Goal: Task Accomplishment & Management: Manage account settings

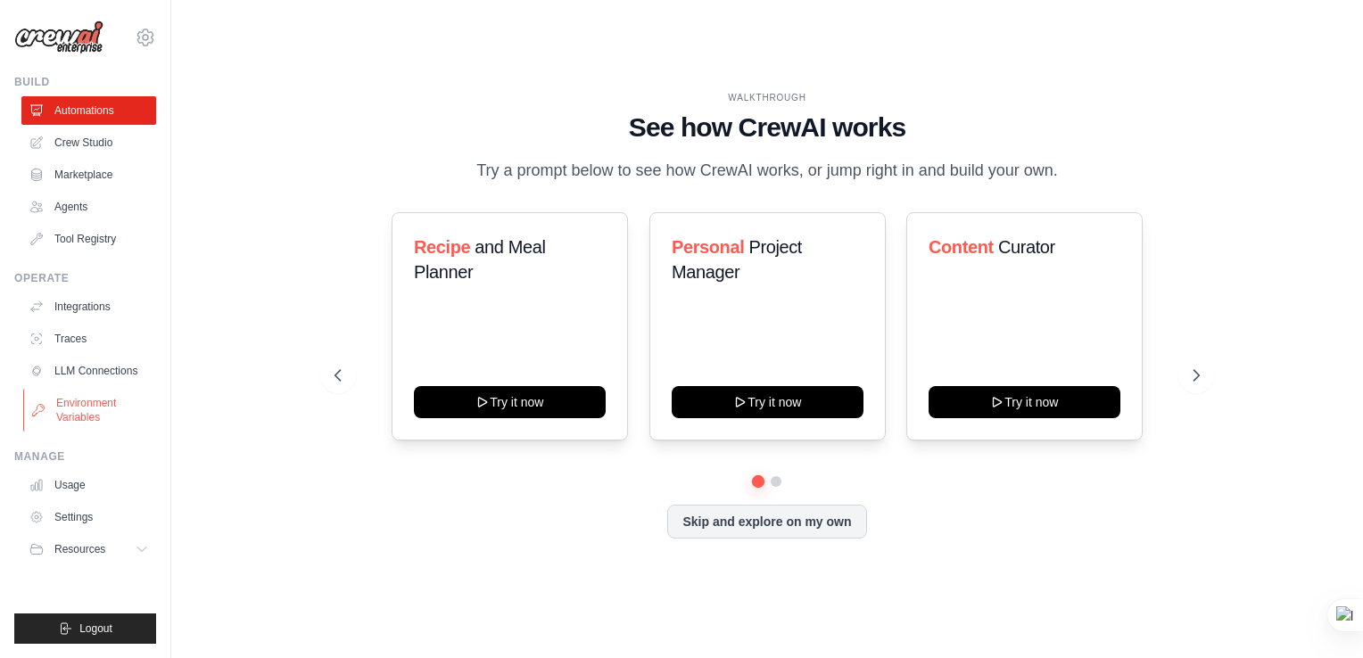
click at [96, 409] on link "Environment Variables" at bounding box center [90, 410] width 135 height 43
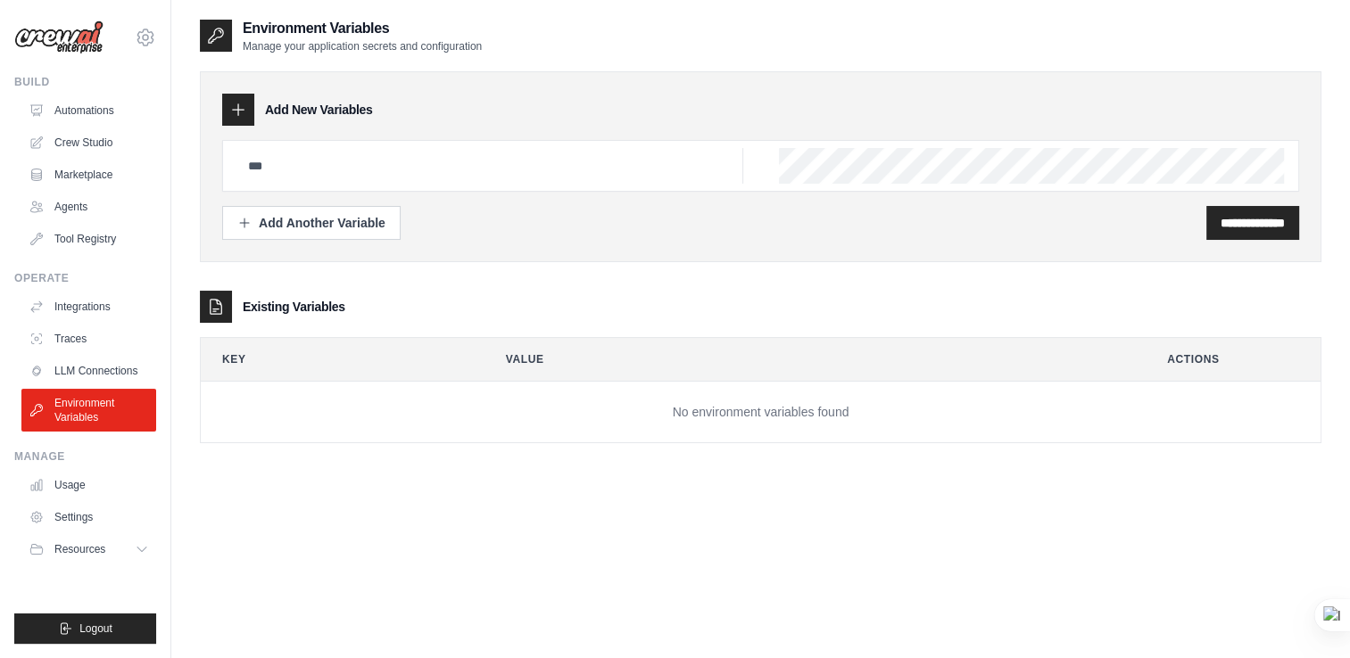
click at [234, 112] on icon at bounding box center [238, 110] width 18 height 18
click at [362, 217] on div "Add Another Variable" at bounding box center [311, 222] width 148 height 18
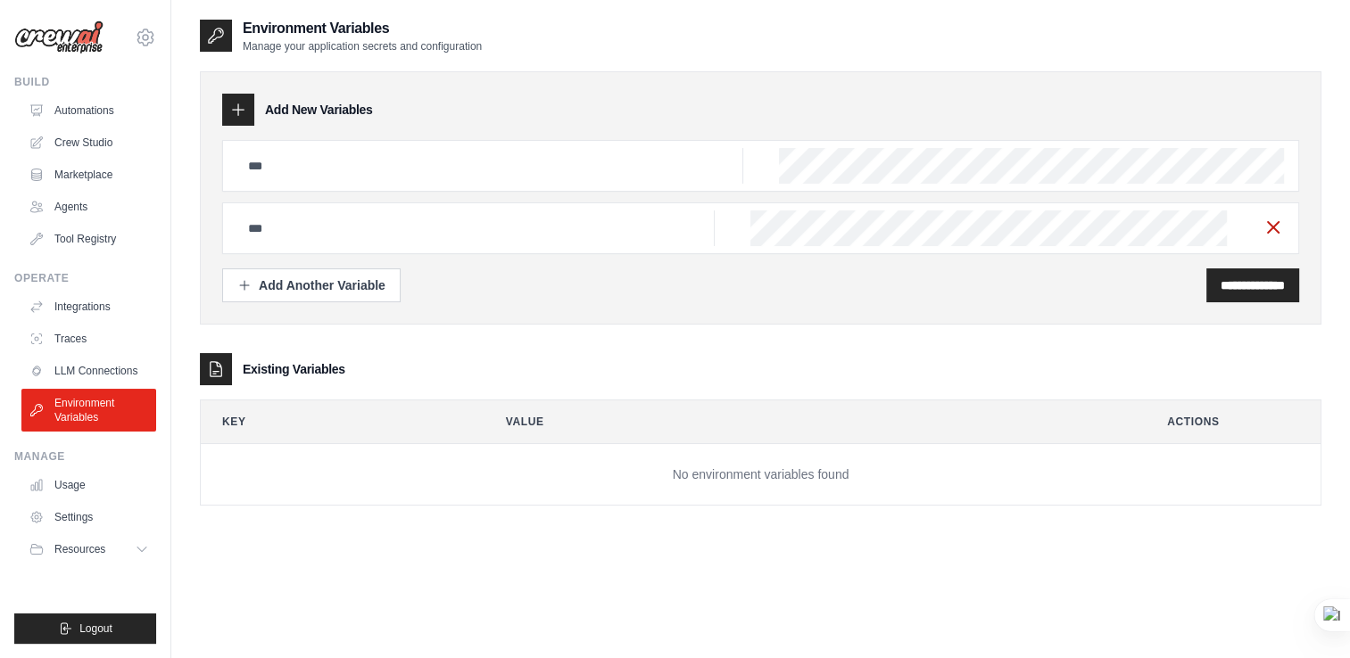
click at [1279, 229] on icon "button" at bounding box center [1272, 227] width 21 height 21
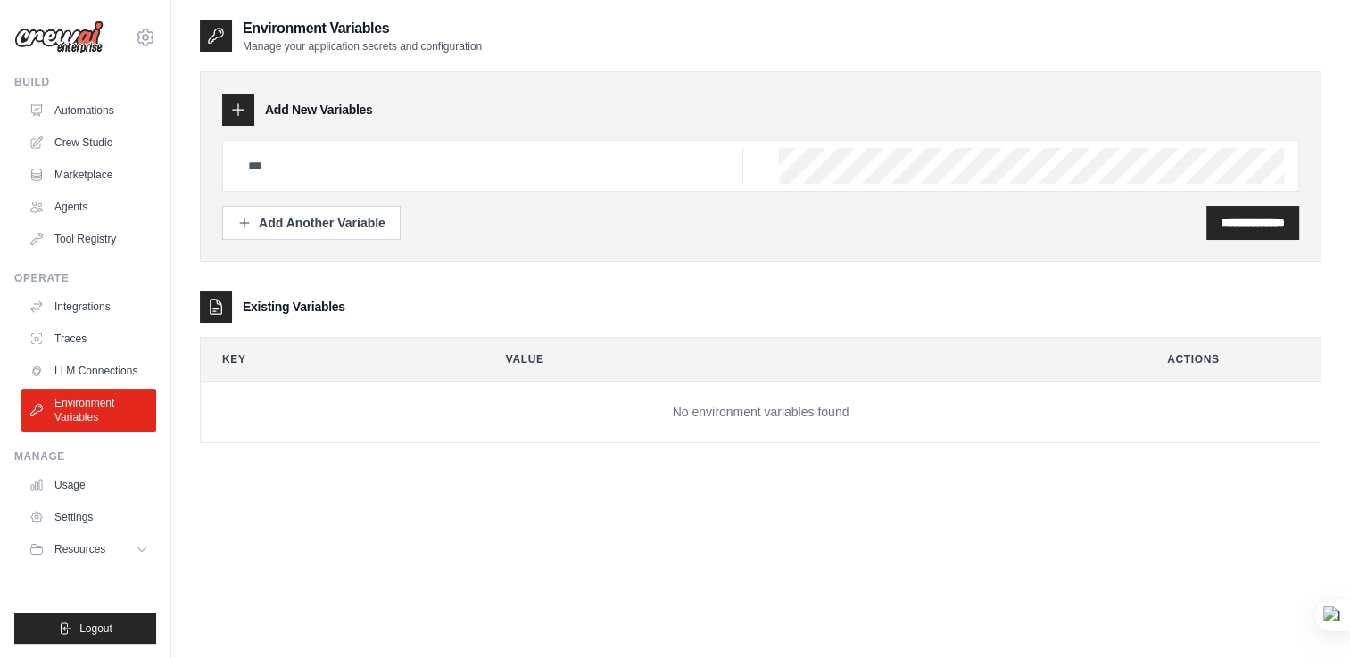
click at [78, 533] on ul "Usage Settings Resources Documentation Blog" at bounding box center [88, 517] width 135 height 93
click at [97, 519] on link "Settings" at bounding box center [90, 517] width 135 height 29
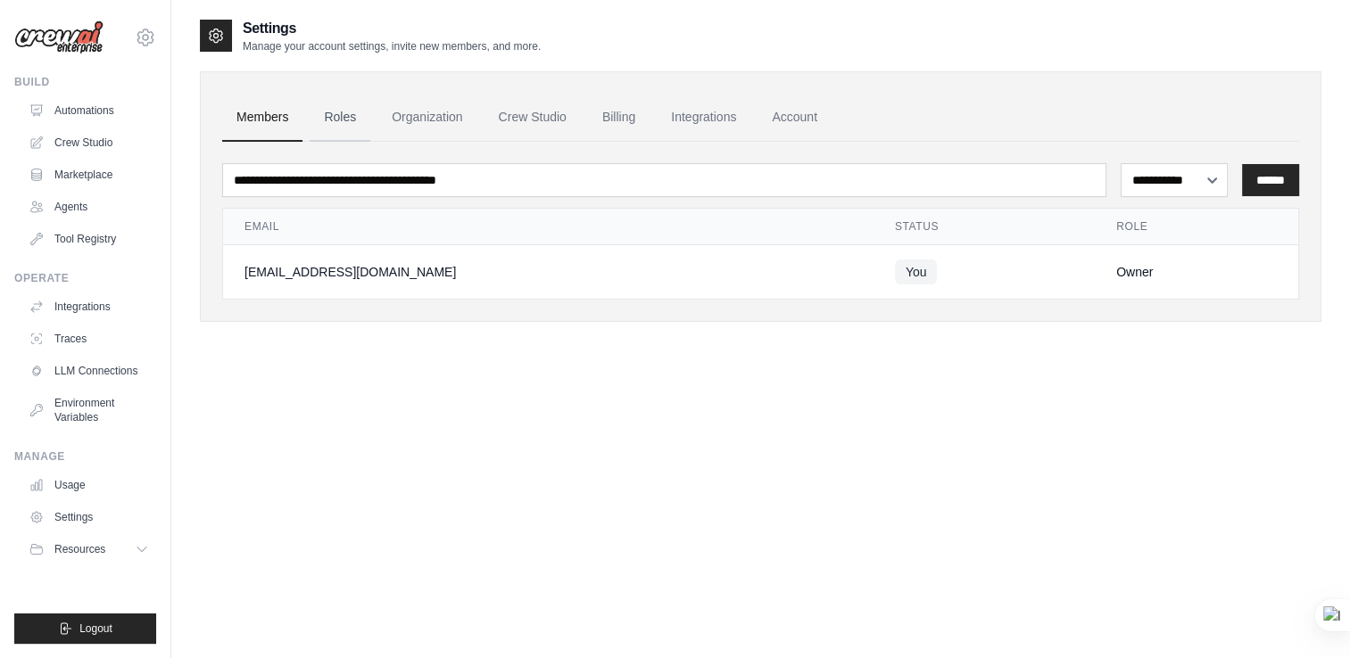
click at [328, 124] on link "Roles" at bounding box center [340, 118] width 61 height 48
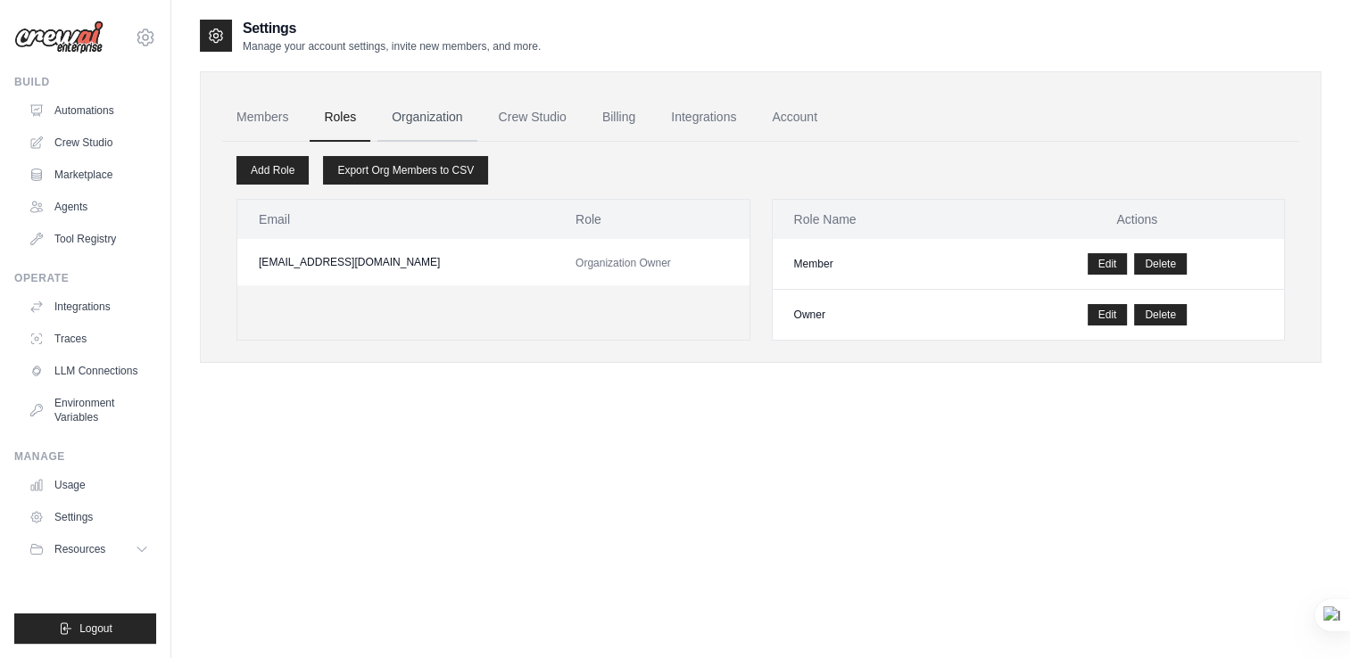
click at [415, 120] on link "Organization" at bounding box center [426, 118] width 99 height 48
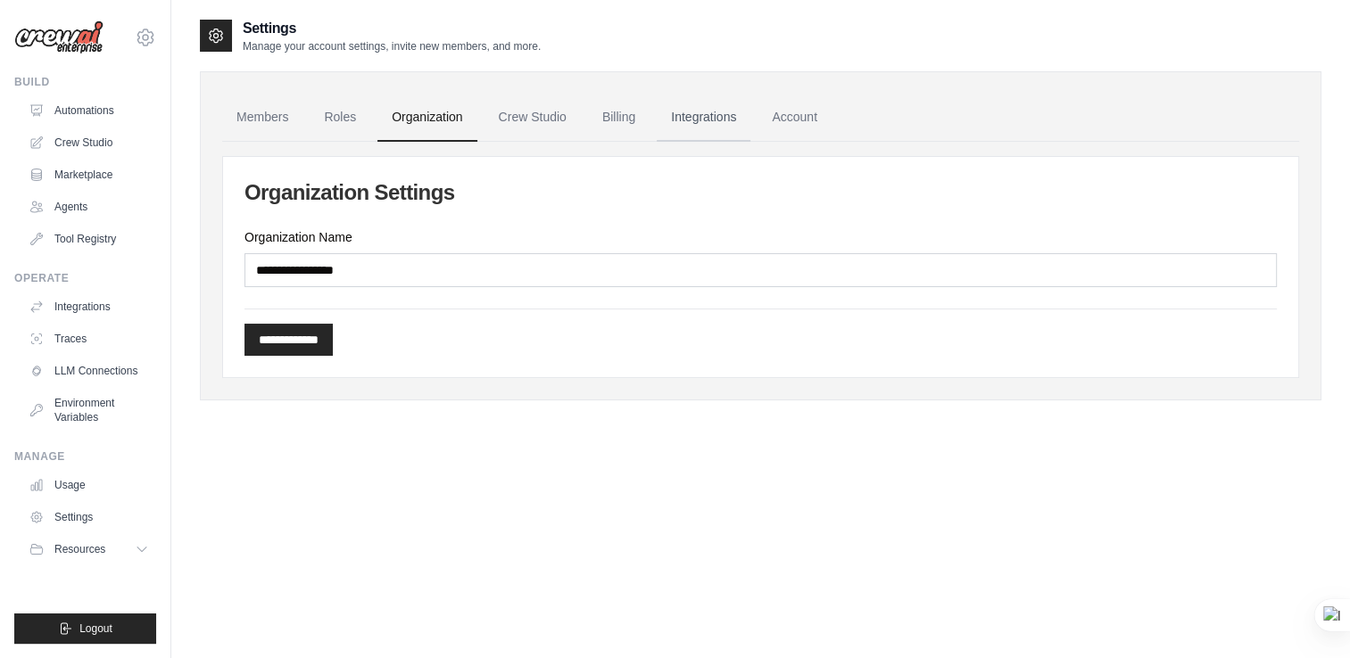
click at [687, 118] on link "Integrations" at bounding box center [704, 118] width 94 height 48
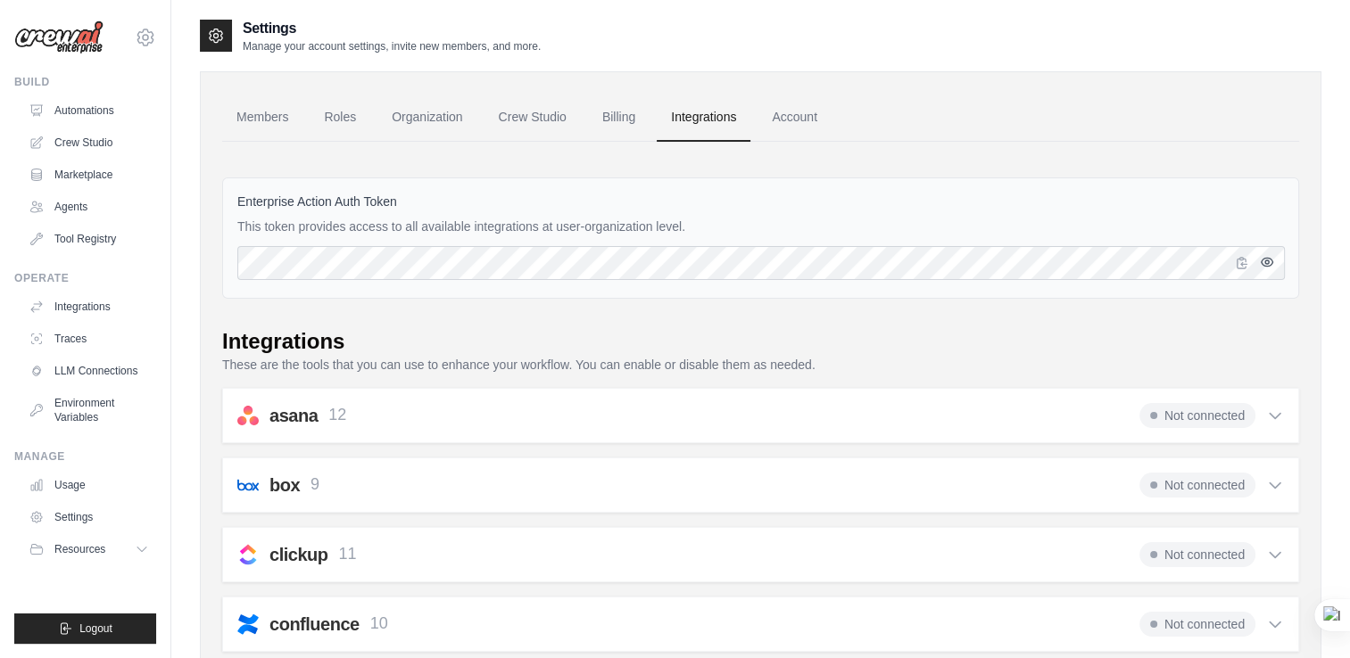
click at [1265, 261] on icon "button" at bounding box center [1267, 263] width 4 height 4
click at [1239, 261] on icon "button" at bounding box center [1242, 262] width 14 height 14
click at [145, 34] on icon at bounding box center [145, 37] width 21 height 21
click at [110, 113] on link "Settings" at bounding box center [145, 120] width 157 height 32
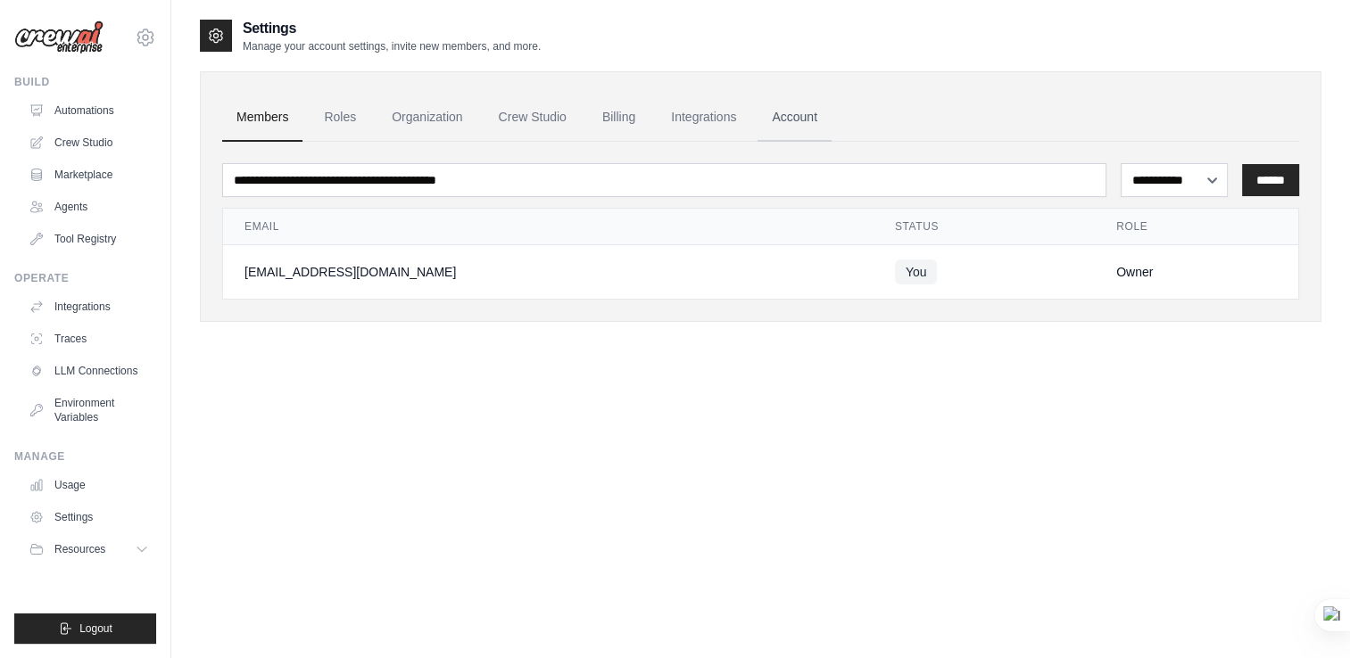
click at [789, 128] on link "Account" at bounding box center [794, 118] width 74 height 48
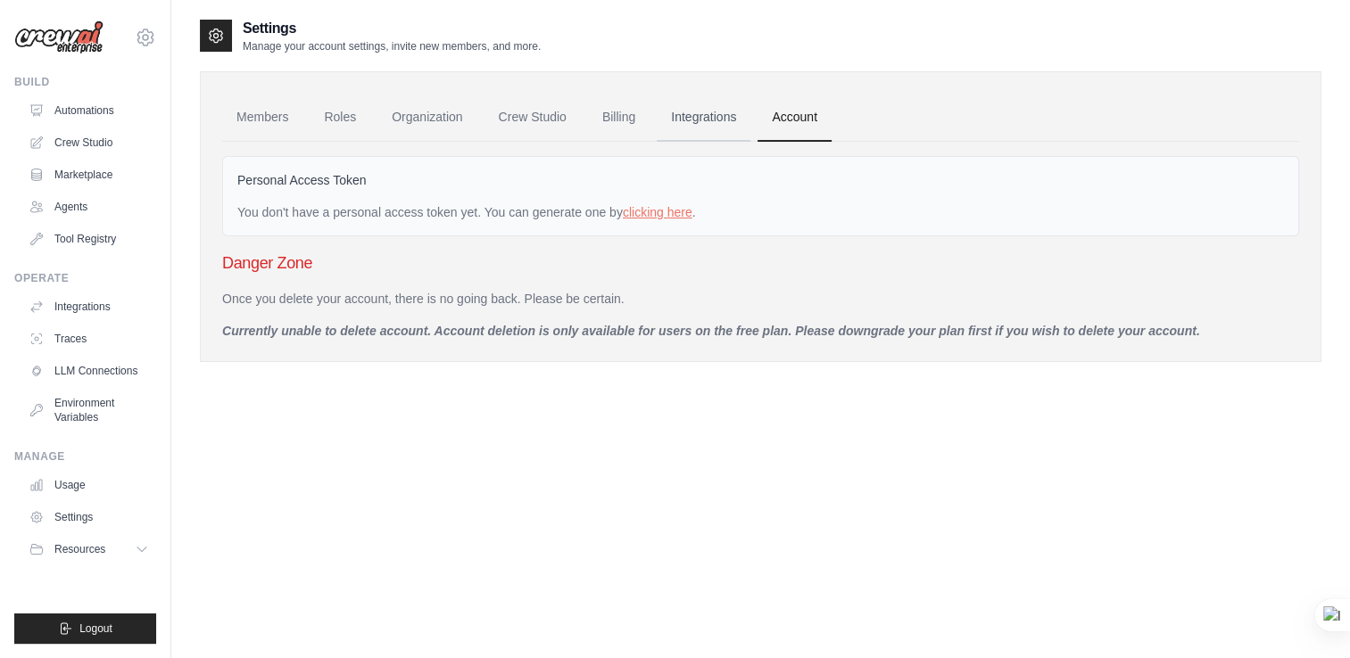
click at [711, 107] on link "Integrations" at bounding box center [704, 118] width 94 height 48
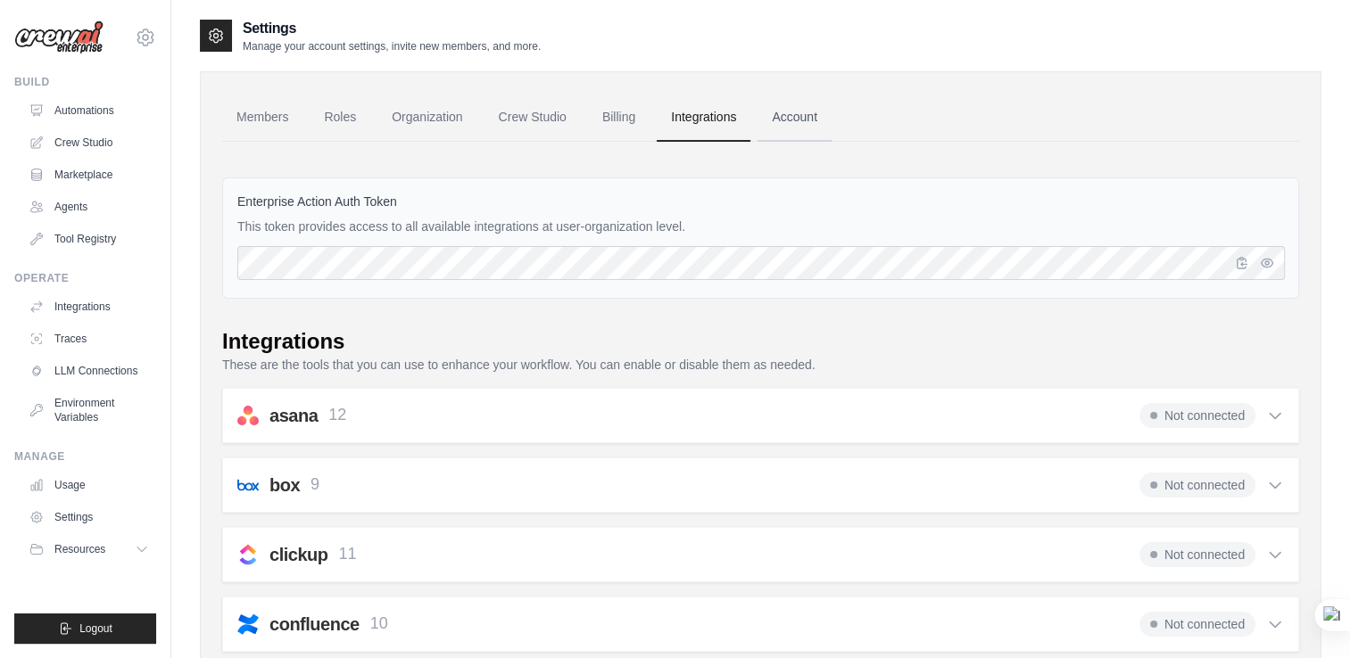
click at [771, 113] on link "Account" at bounding box center [794, 118] width 74 height 48
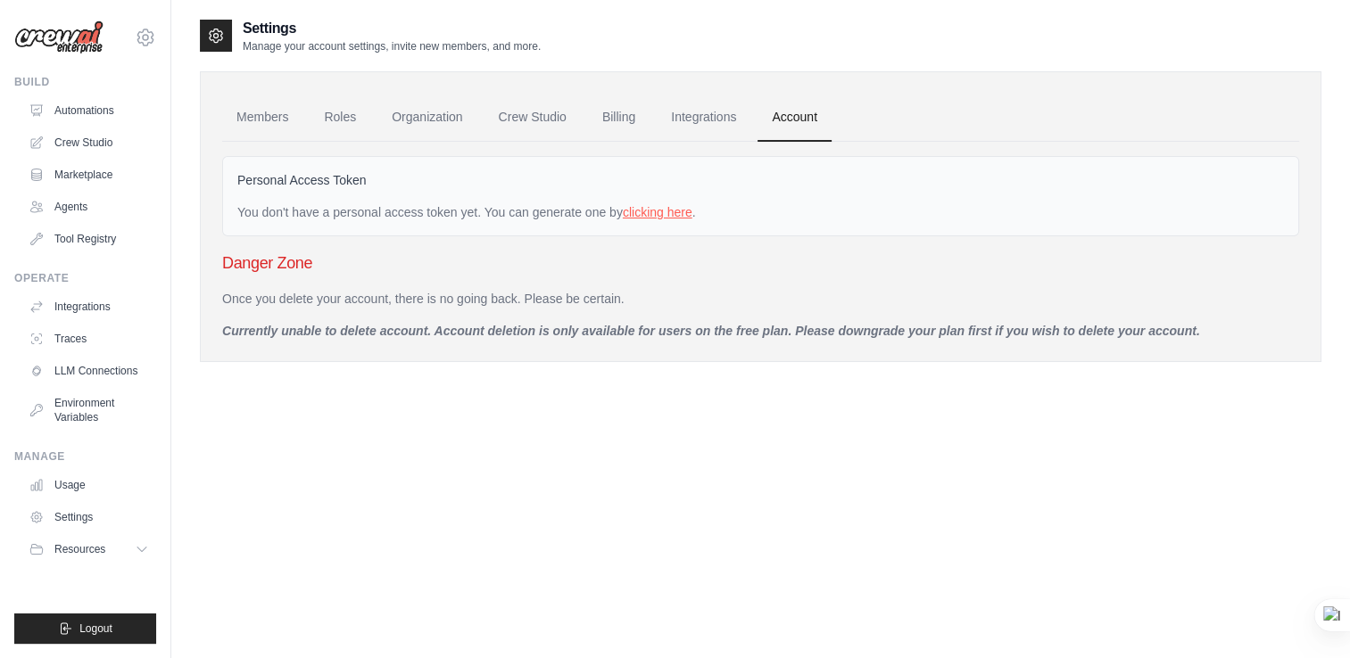
click at [674, 213] on link "clicking here" at bounding box center [658, 212] width 70 height 14
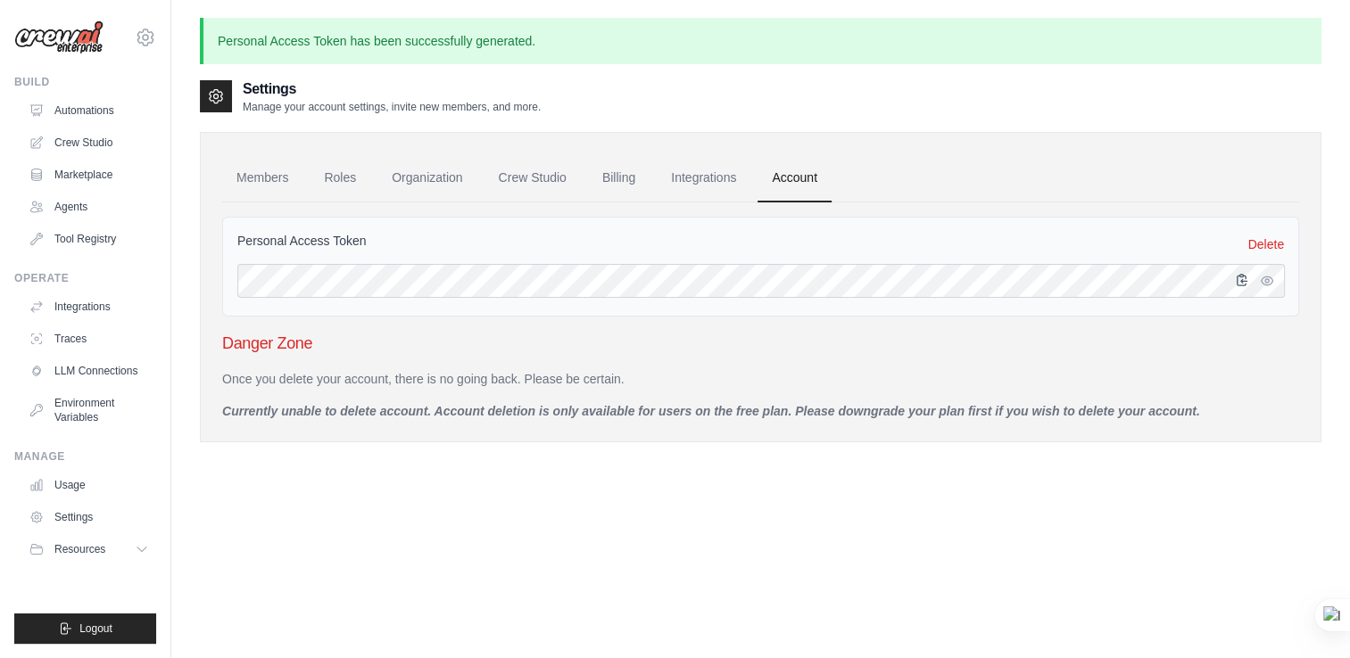
click at [1239, 277] on icon "button" at bounding box center [1242, 280] width 14 height 14
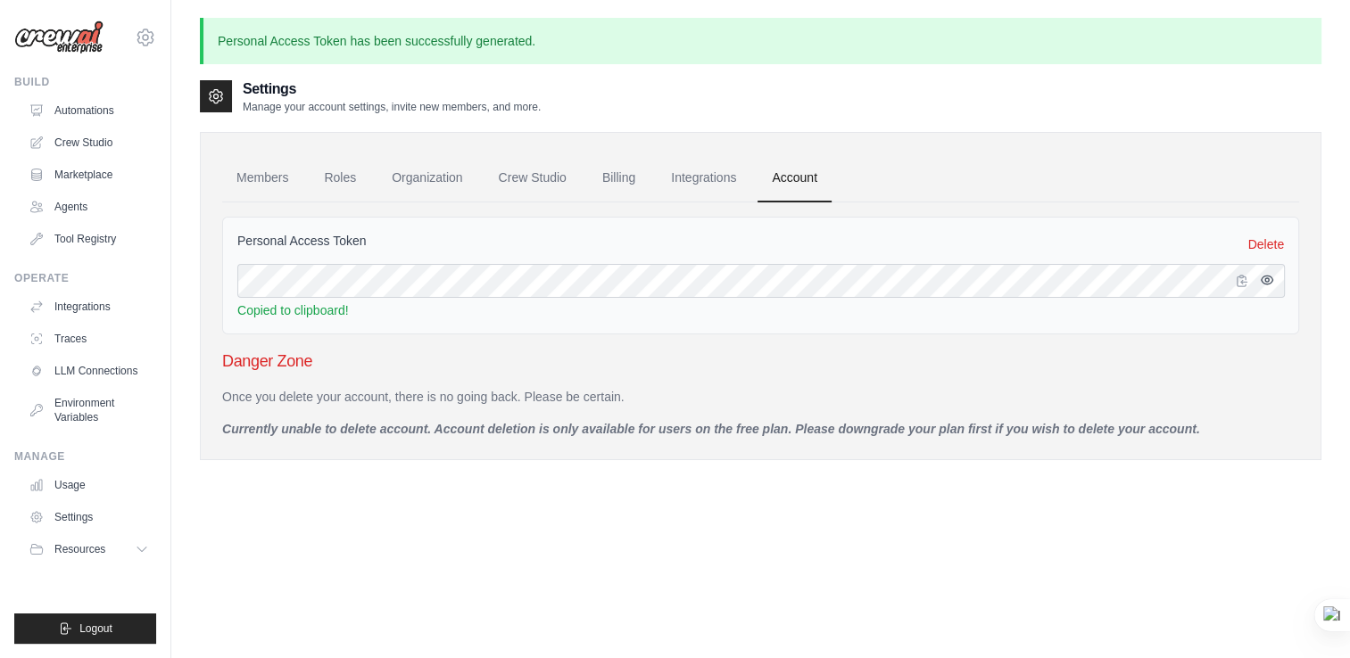
click at [1272, 277] on icon "button" at bounding box center [1267, 280] width 14 height 14
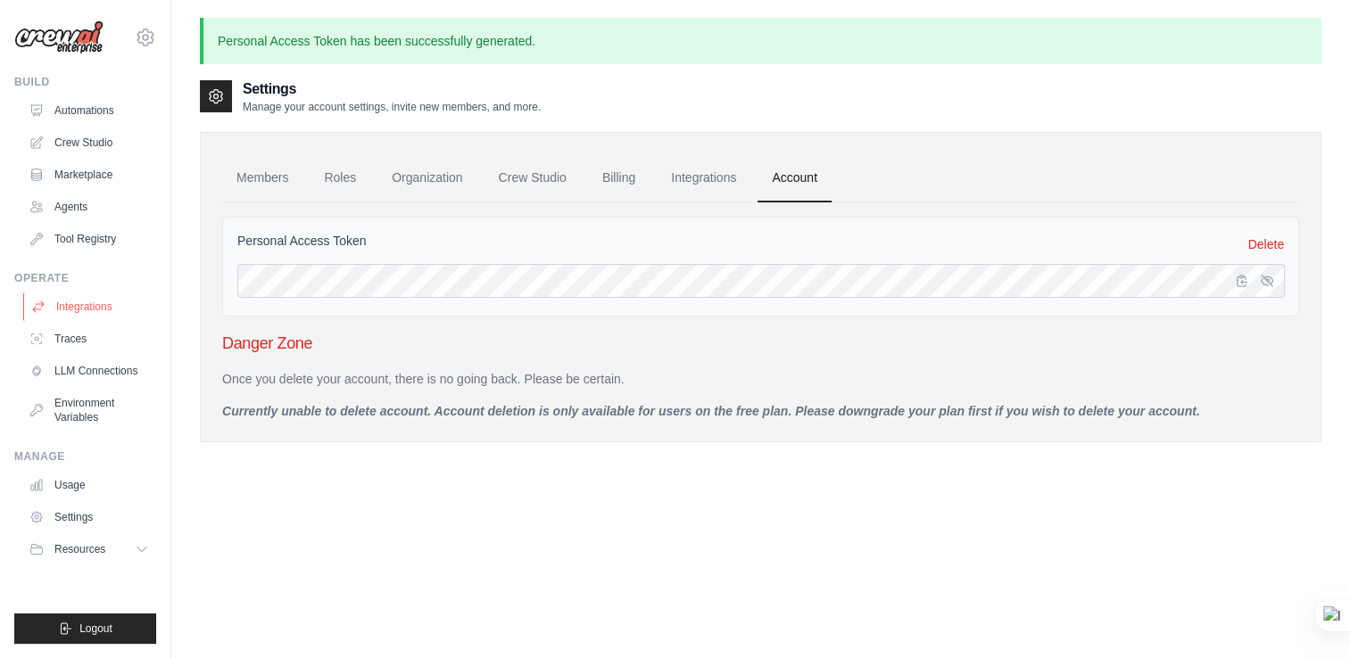
click at [88, 297] on link "Integrations" at bounding box center [90, 307] width 135 height 29
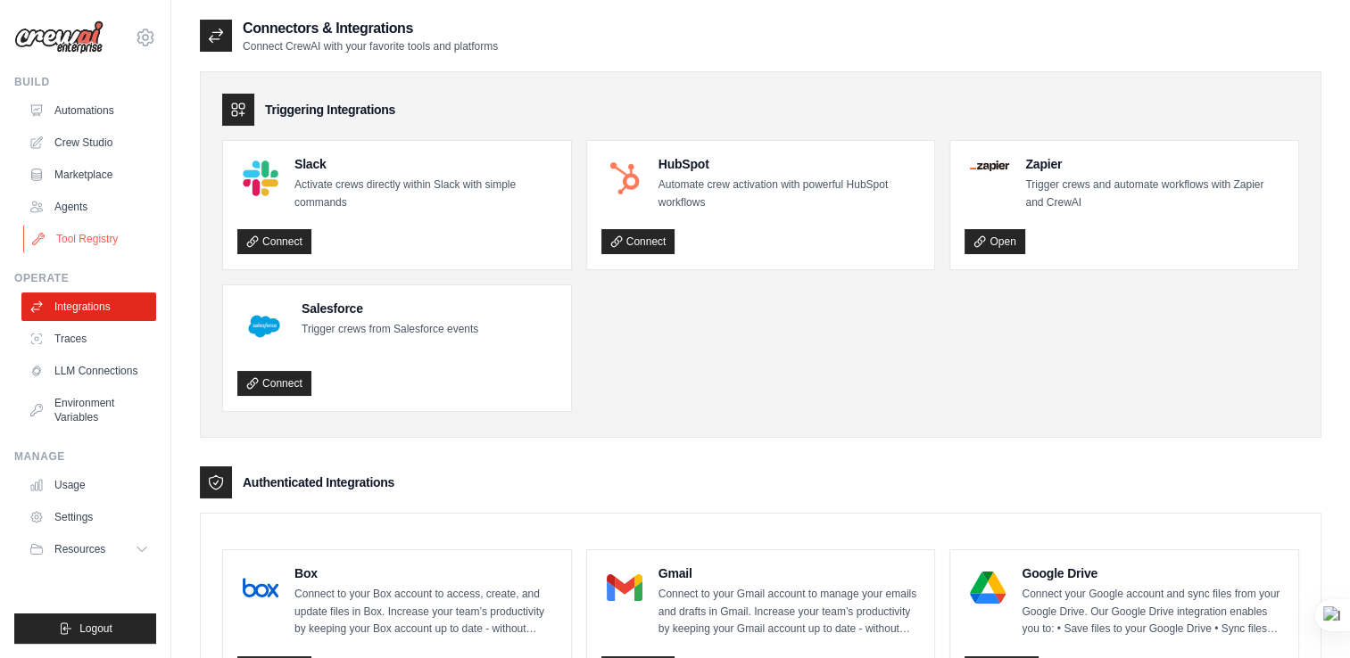
click at [106, 231] on link "Tool Registry" at bounding box center [90, 239] width 135 height 29
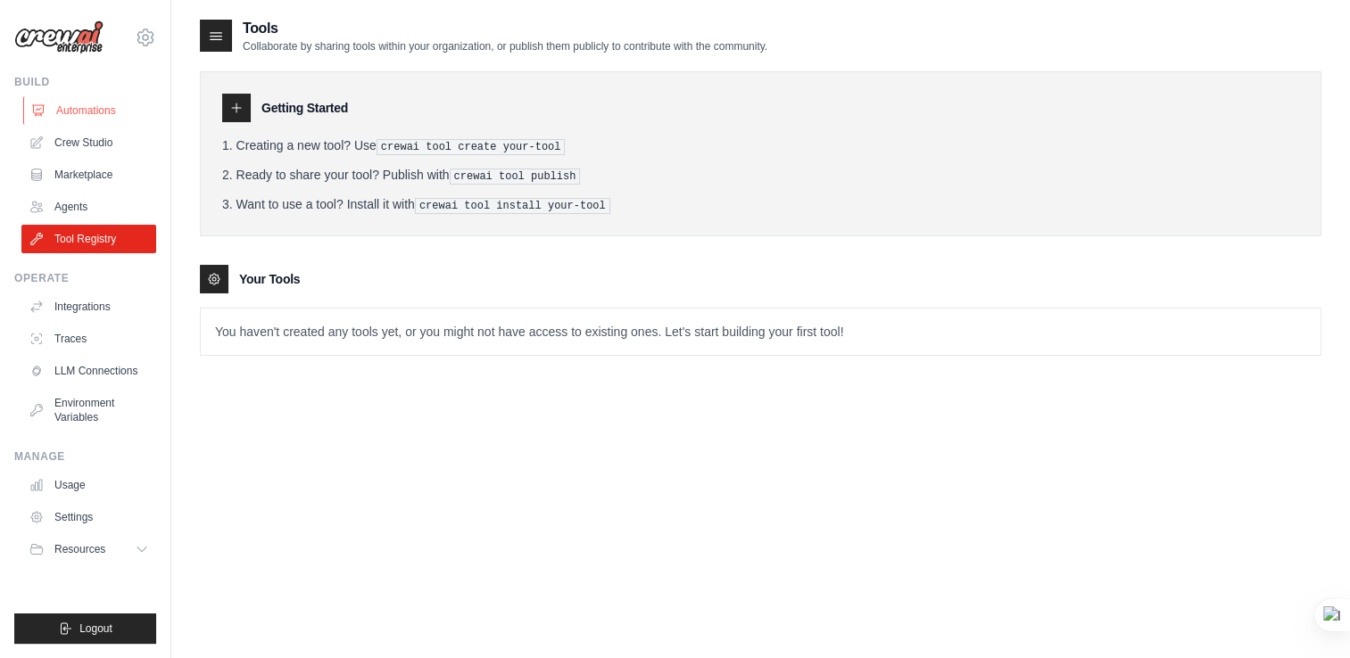
click at [73, 113] on link "Automations" at bounding box center [90, 110] width 135 height 29
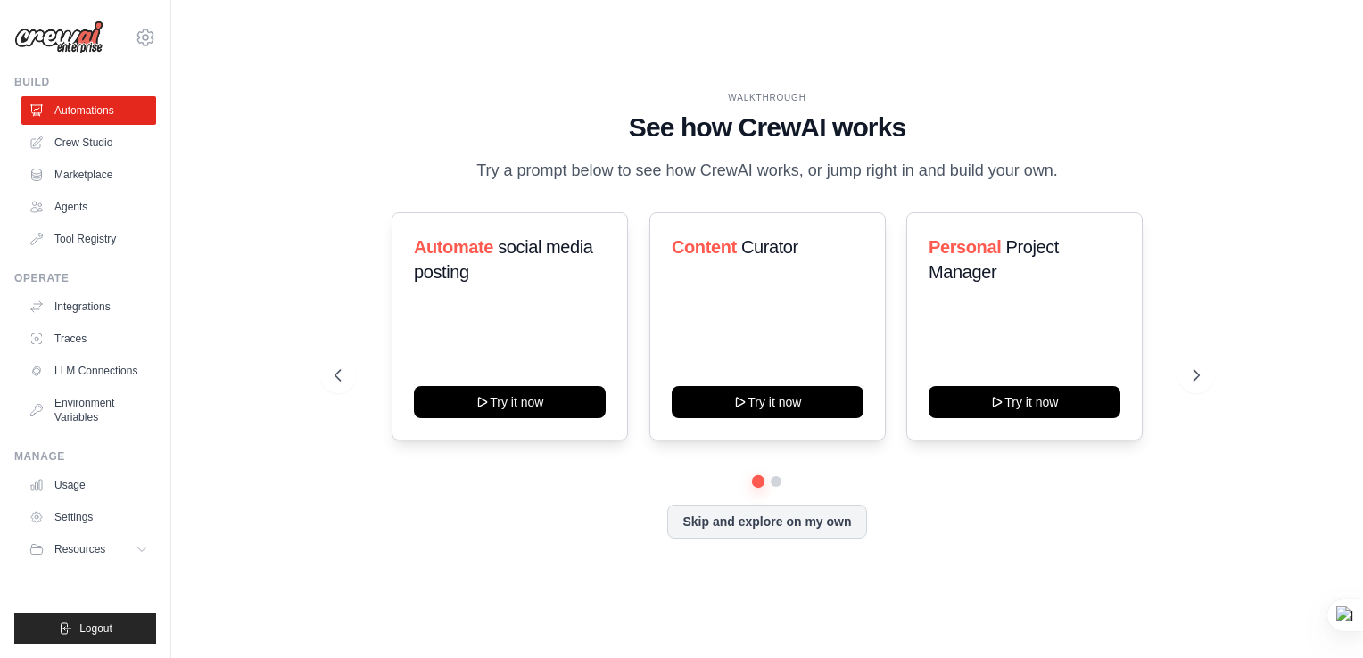
click at [51, 30] on img at bounding box center [58, 38] width 89 height 34
click at [57, 35] on img at bounding box center [58, 38] width 89 height 34
click at [1197, 376] on icon at bounding box center [1198, 376] width 18 height 18
